Goal: Find specific page/section: Find specific page/section

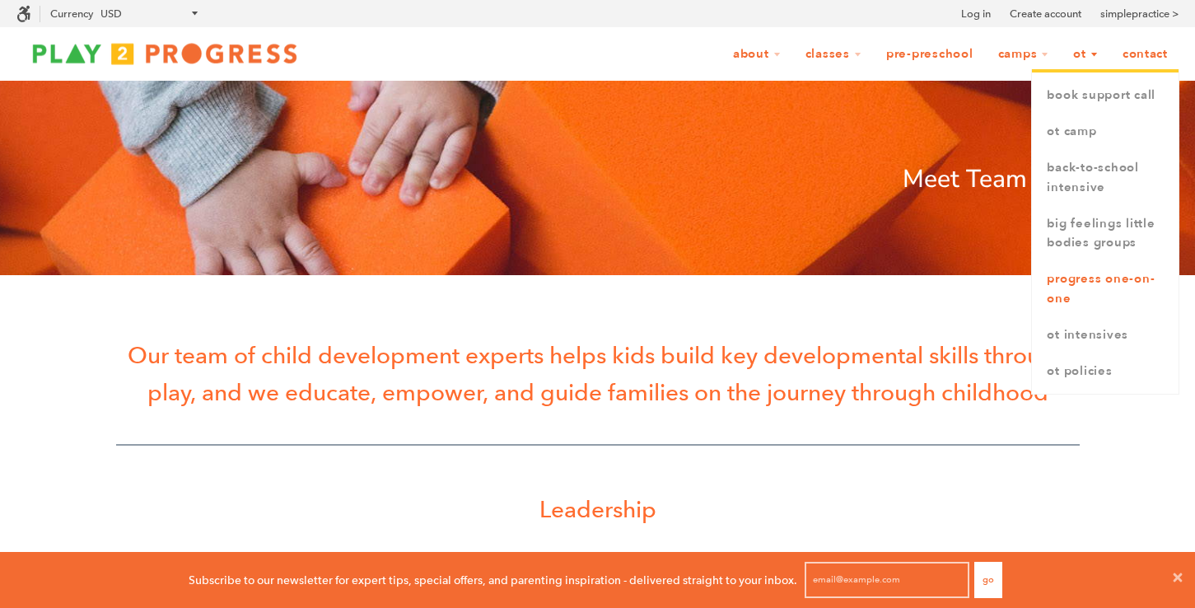
click at [1065, 282] on link "Progress One-on-One" at bounding box center [1105, 289] width 147 height 56
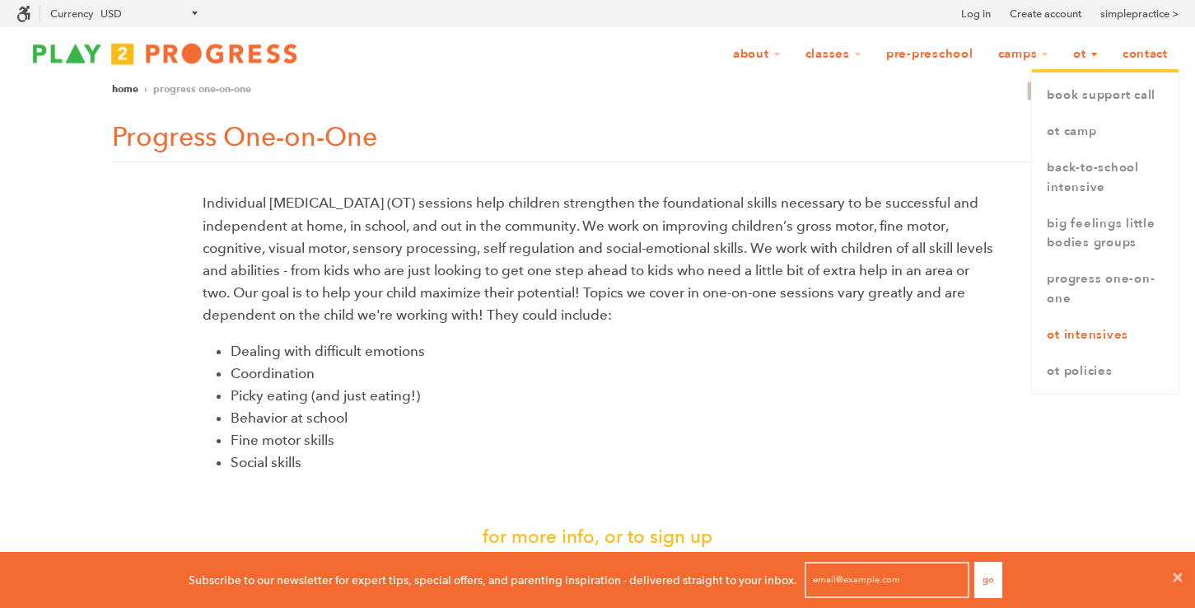
click at [1109, 331] on link "OT Intensives" at bounding box center [1105, 335] width 147 height 36
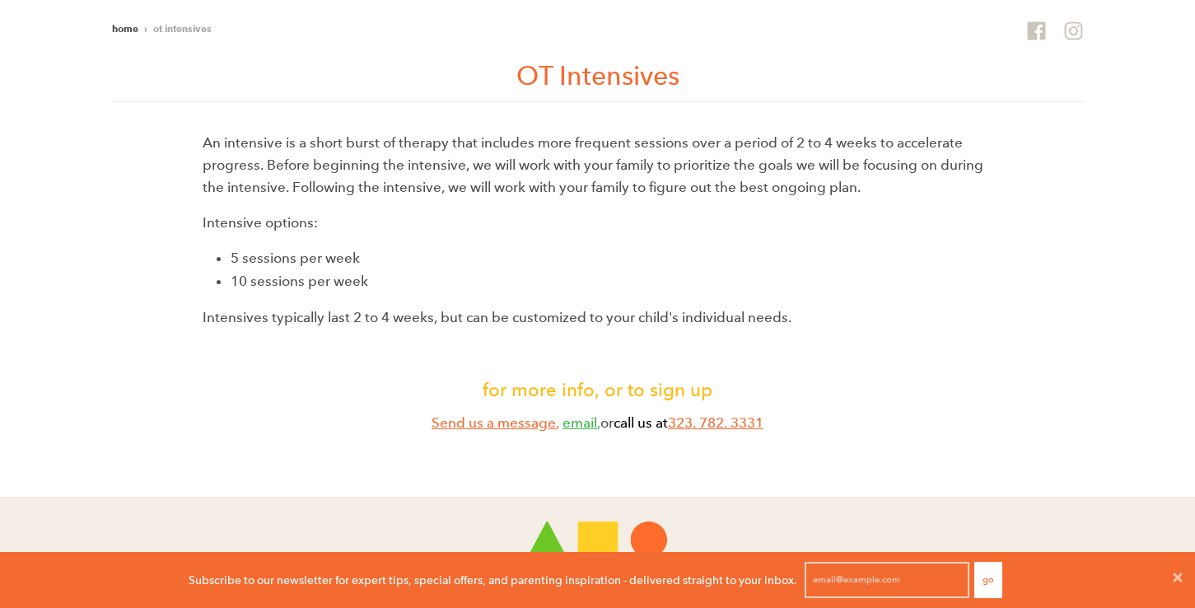
scroll to position [514, 0]
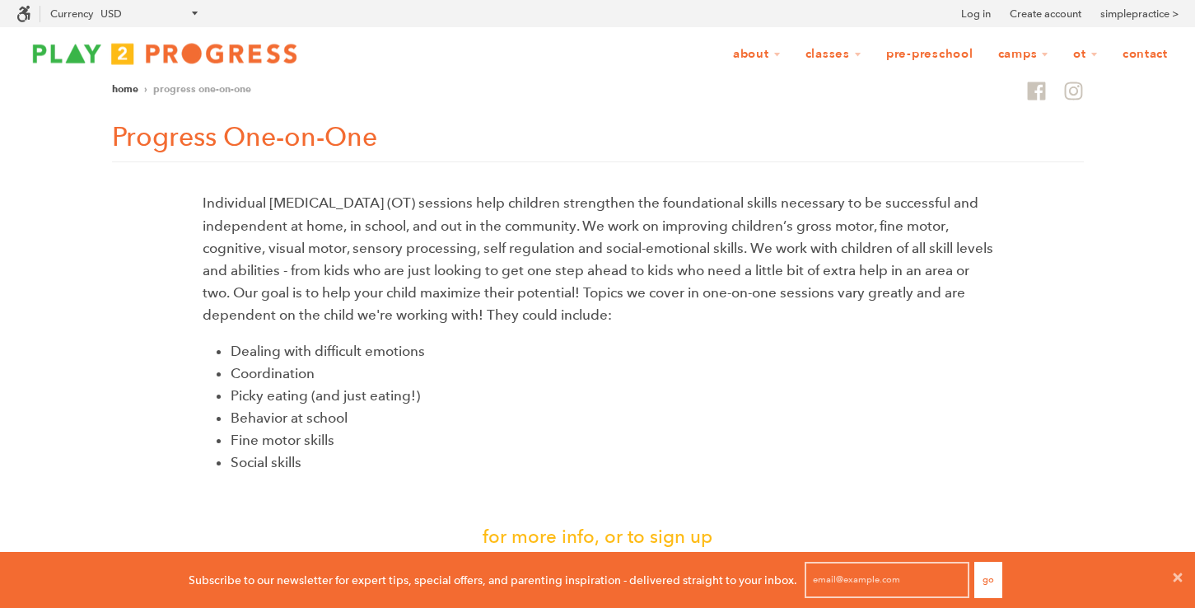
scroll to position [1, 1]
